Goal: Navigation & Orientation: Understand site structure

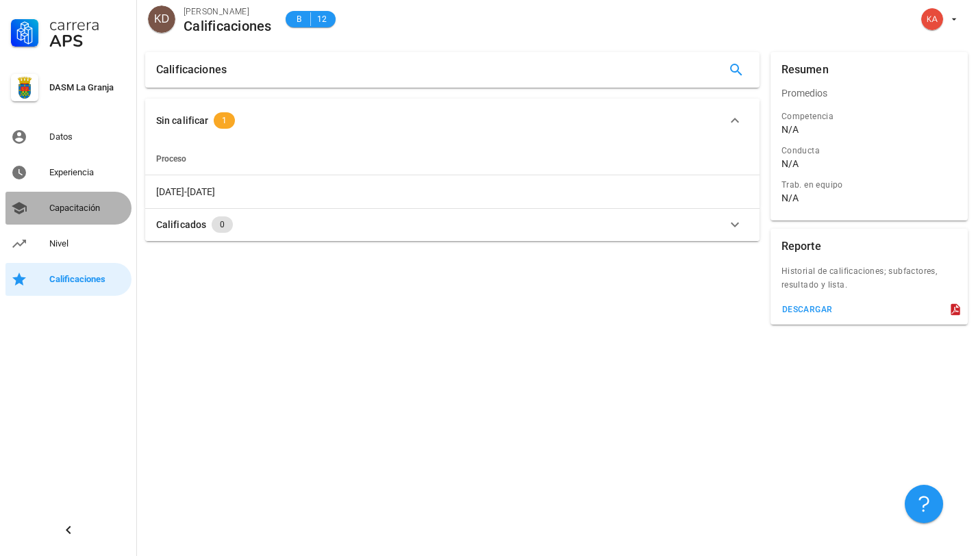
click at [55, 202] on div "Capacitación" at bounding box center [87, 208] width 77 height 22
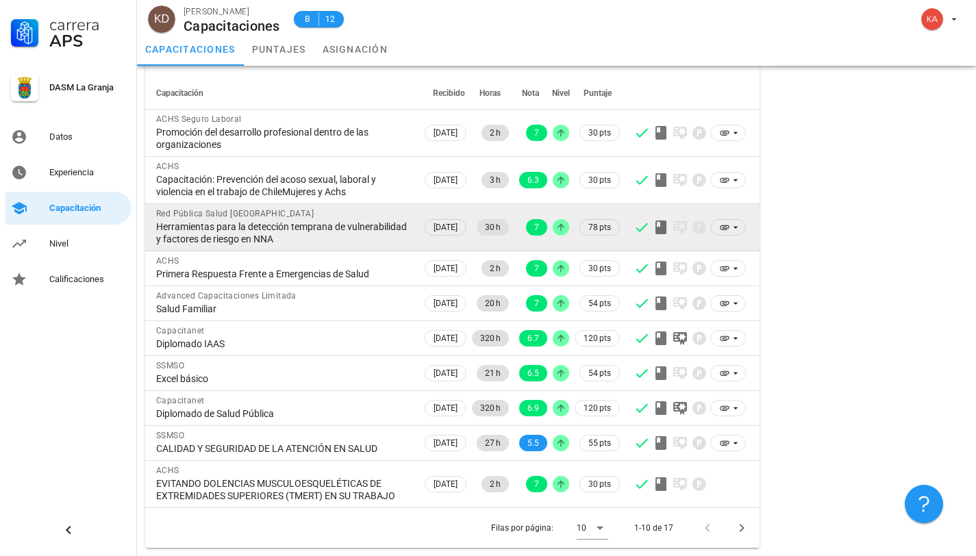
scroll to position [100, 0]
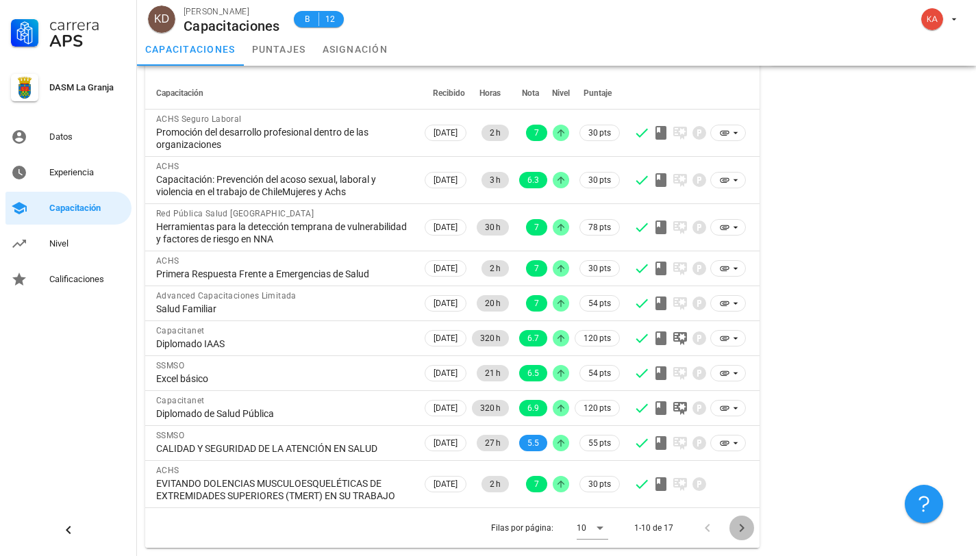
click at [739, 525] on icon "Página siguiente" at bounding box center [741, 528] width 16 height 16
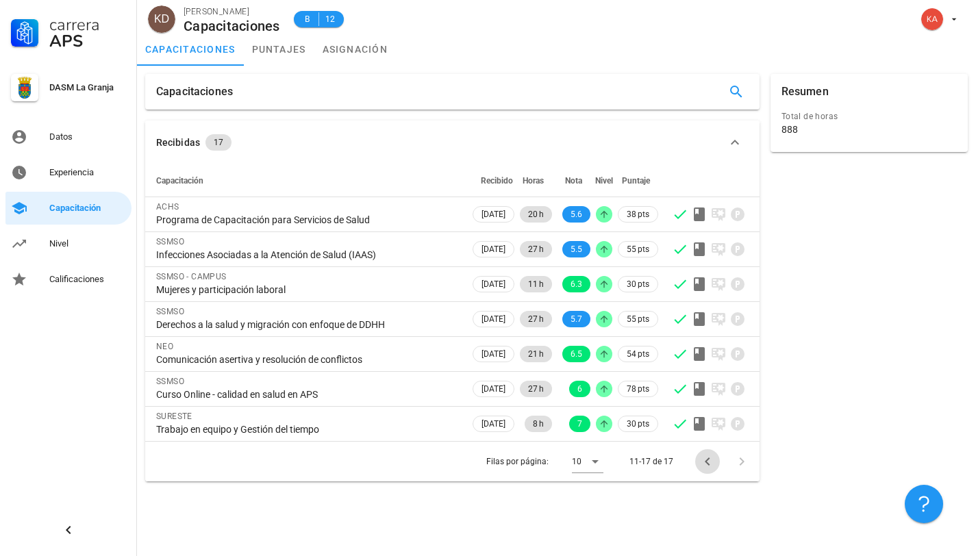
click at [704, 465] on icon "Página anterior" at bounding box center [707, 461] width 16 height 16
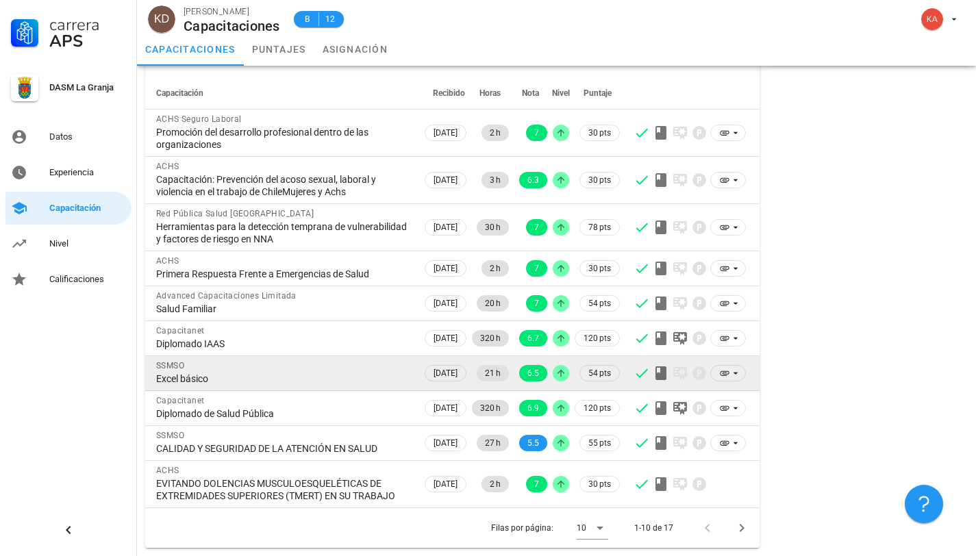
scroll to position [100, 0]
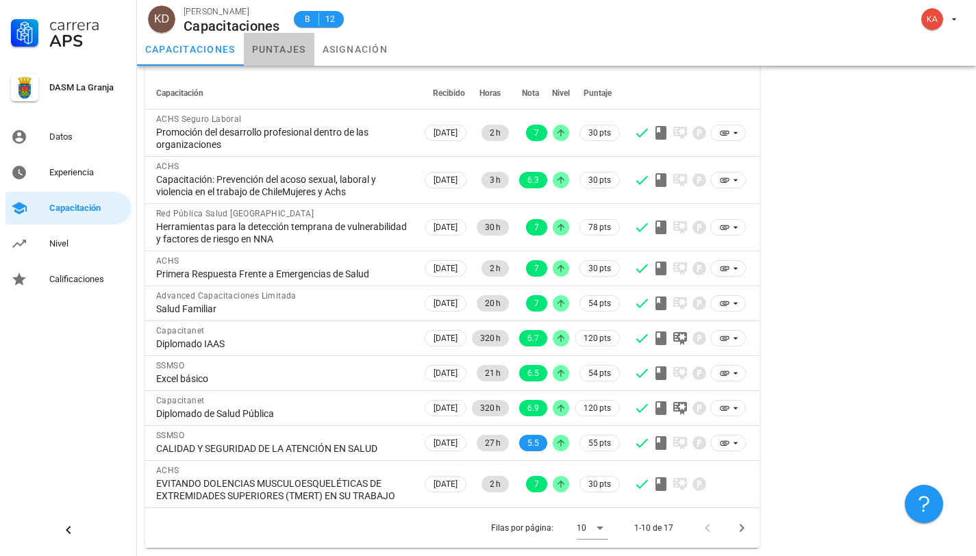
click at [261, 47] on link "puntajes" at bounding box center [279, 49] width 71 height 33
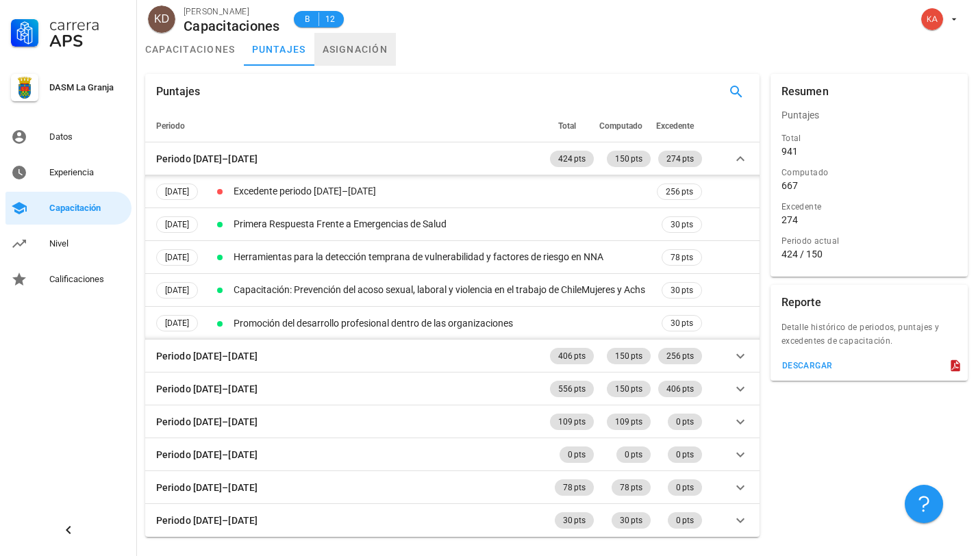
click at [331, 54] on link "asignación" at bounding box center [355, 49] width 82 height 33
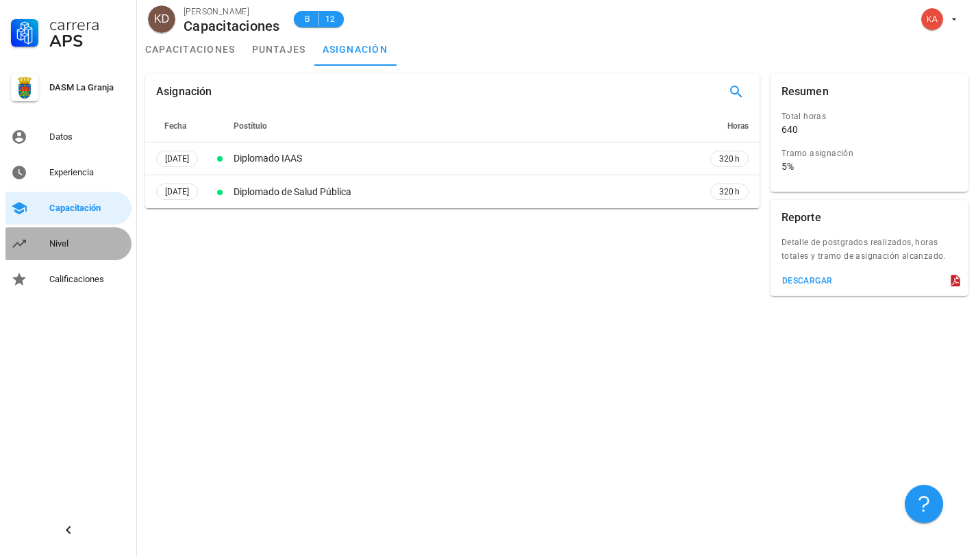
click at [57, 244] on div "Nivel" at bounding box center [87, 243] width 77 height 11
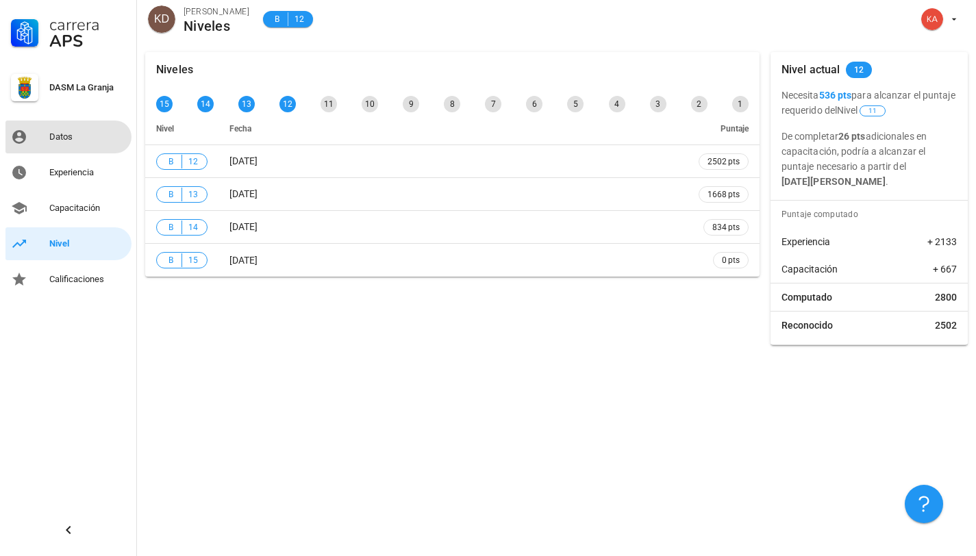
click at [61, 143] on div "Datos" at bounding box center [87, 137] width 77 height 22
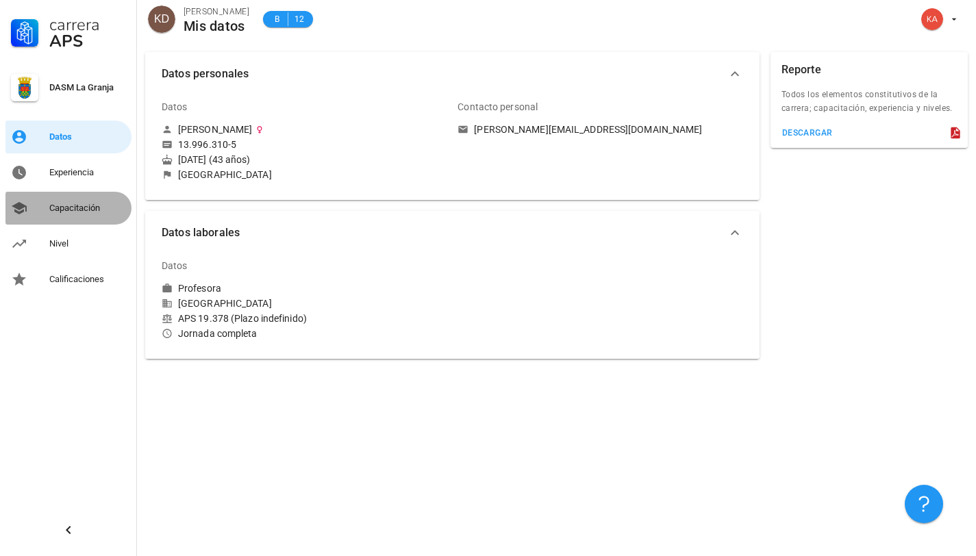
click at [66, 207] on div "Capacitación" at bounding box center [87, 208] width 77 height 11
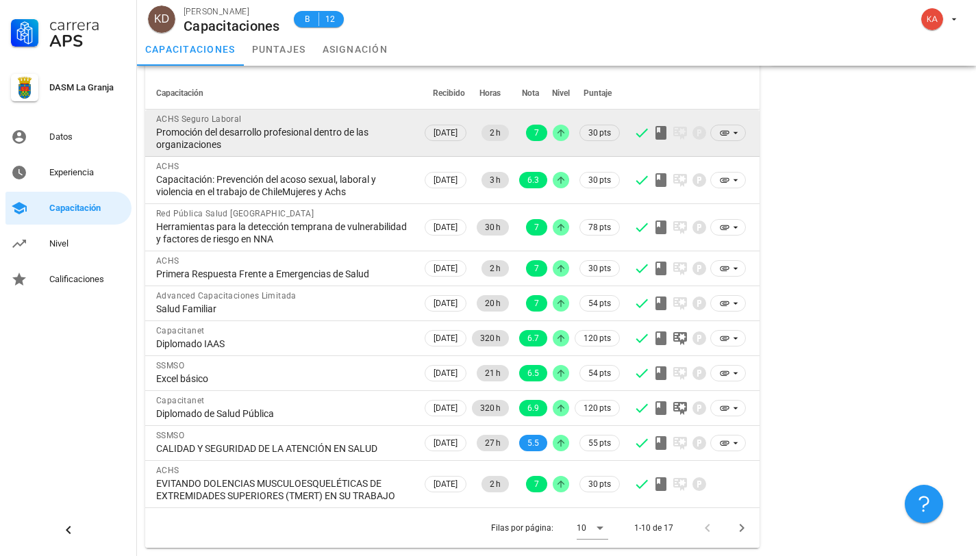
scroll to position [100, 0]
